Goal: Task Accomplishment & Management: Complete application form

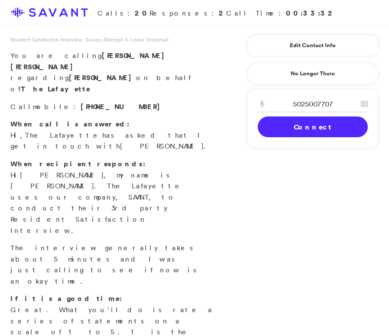
click at [311, 129] on link "Connect" at bounding box center [313, 127] width 110 height 21
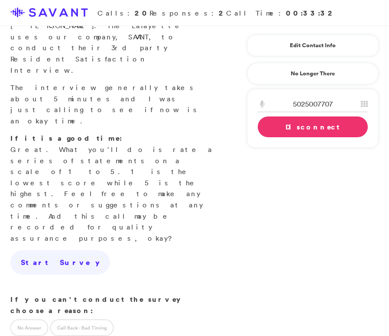
scroll to position [162, 0]
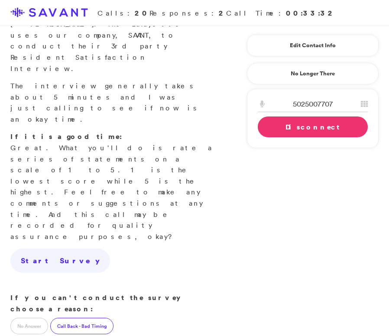
click at [95, 318] on label "Call Back - Bad Timing" at bounding box center [81, 326] width 63 height 16
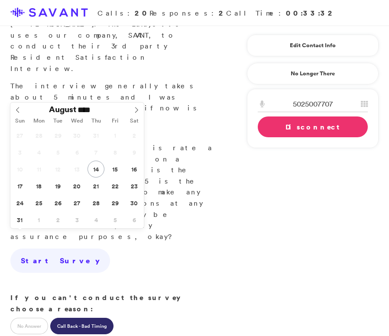
click at [136, 112] on icon at bounding box center [137, 110] width 6 height 6
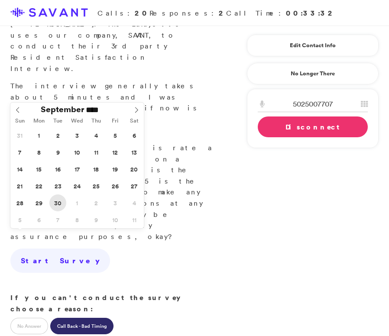
type input "**********"
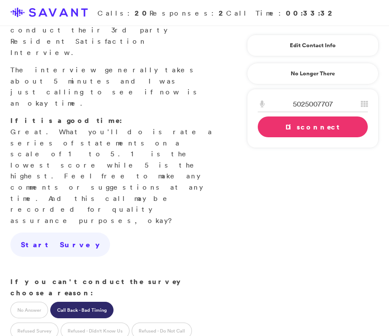
scroll to position [179, 0]
click at [284, 129] on link "Disconnect" at bounding box center [313, 127] width 110 height 21
